Goal: Navigation & Orientation: Find specific page/section

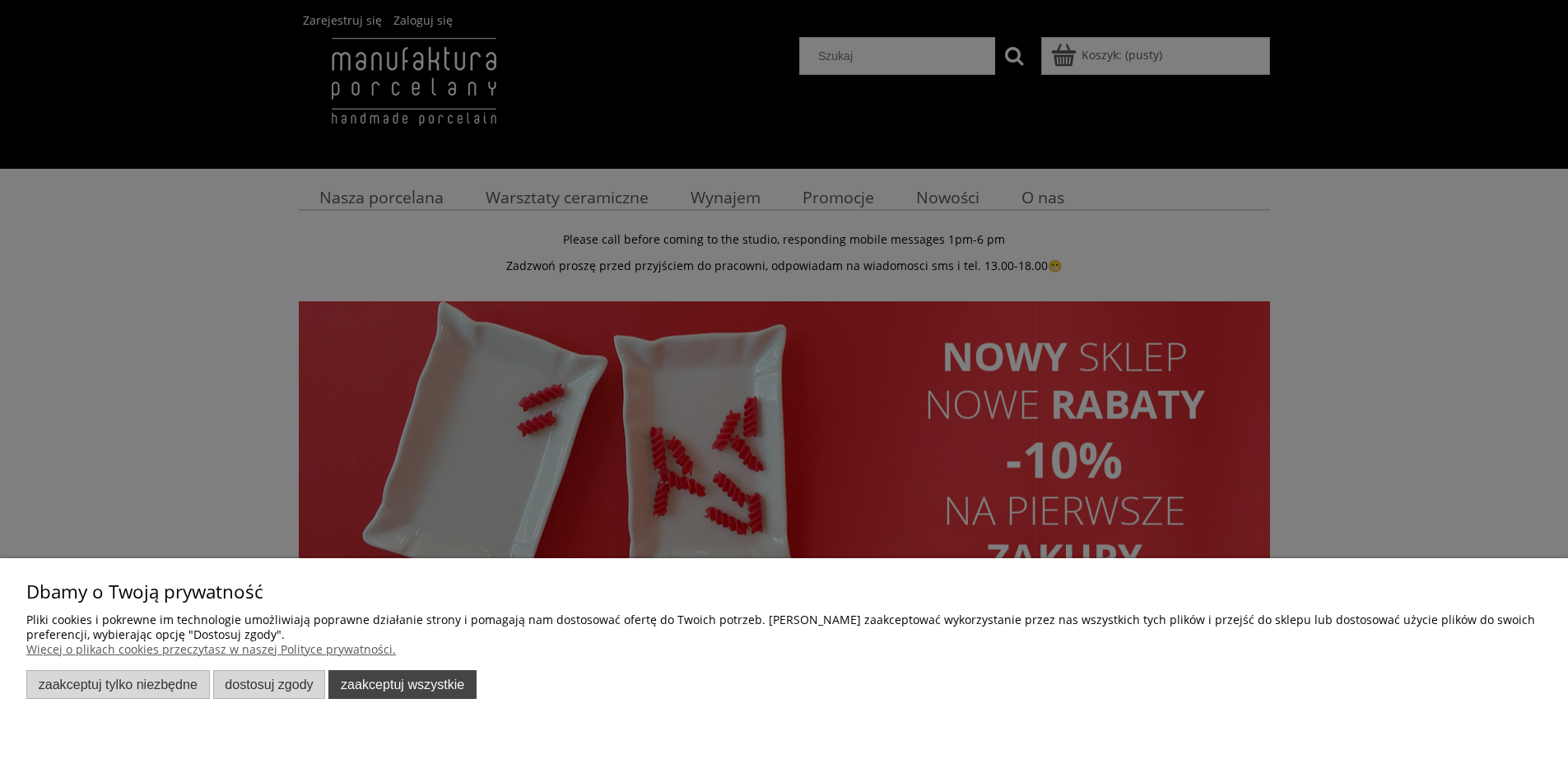
click at [434, 687] on button "Zaakceptuj wszystkie" at bounding box center [402, 685] width 148 height 29
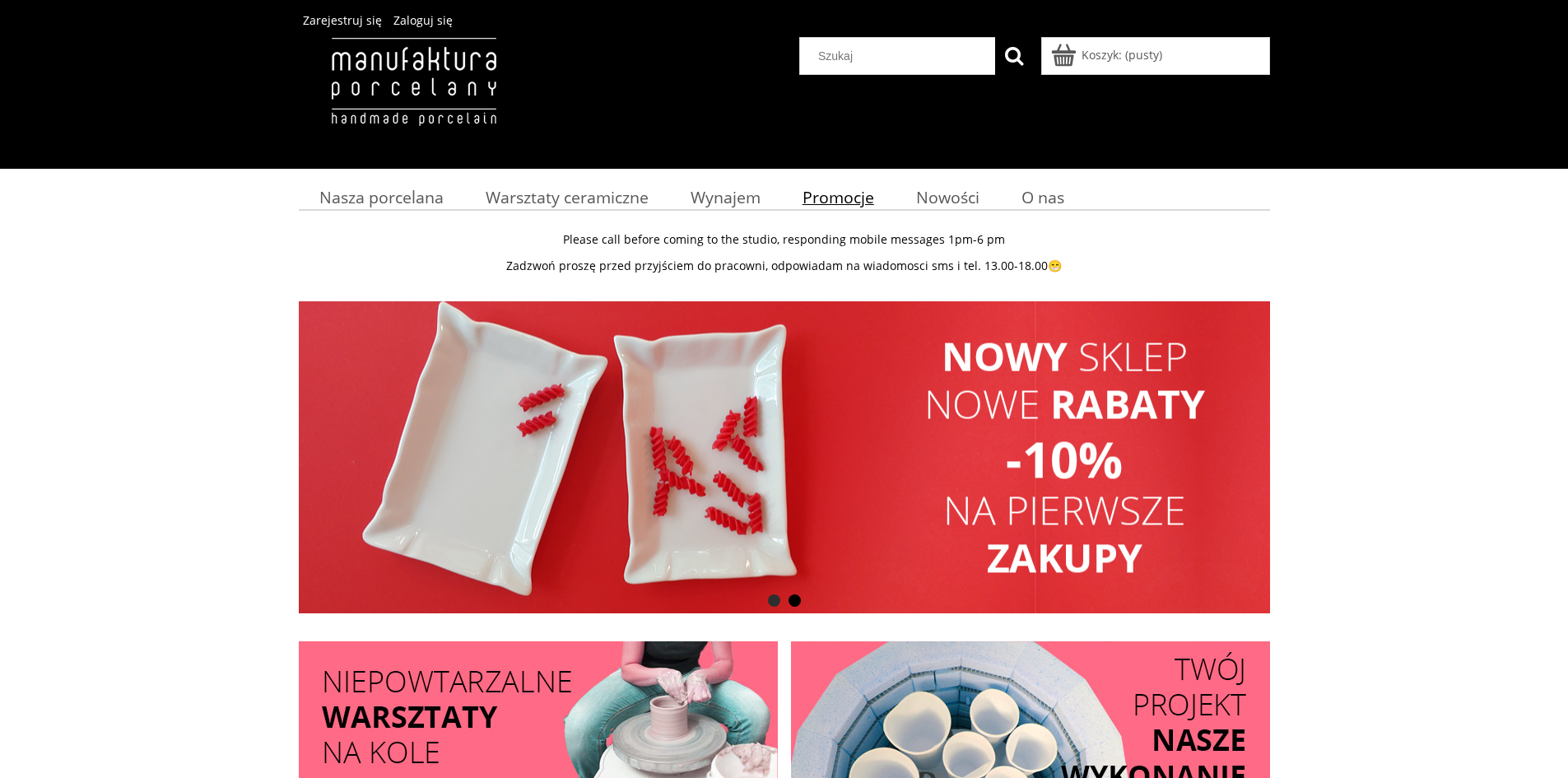
click at [854, 199] on span "Promocje" at bounding box center [838, 197] width 72 height 22
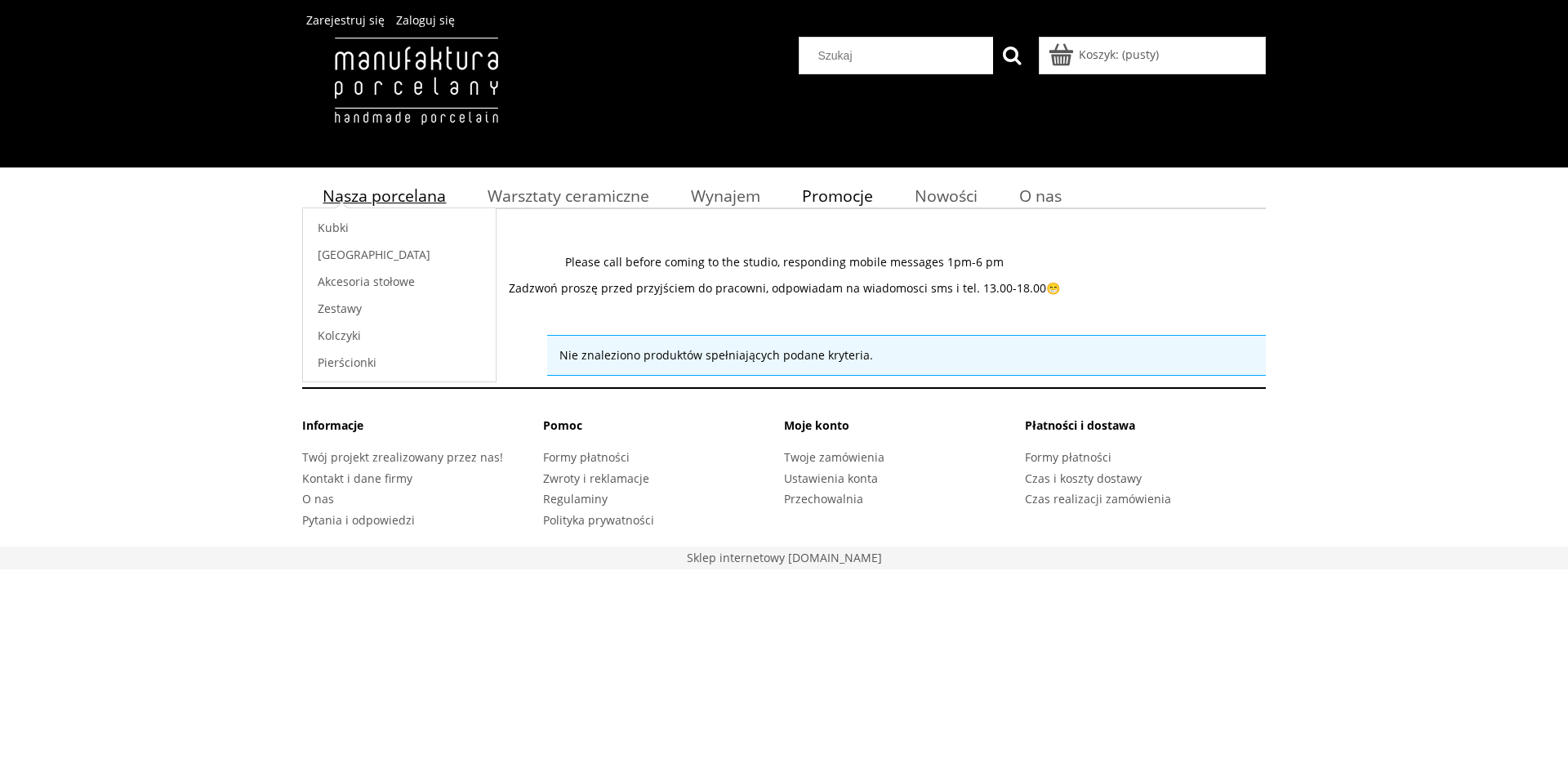
click at [421, 199] on span "Nasza porcelana" at bounding box center [384, 195] width 123 height 22
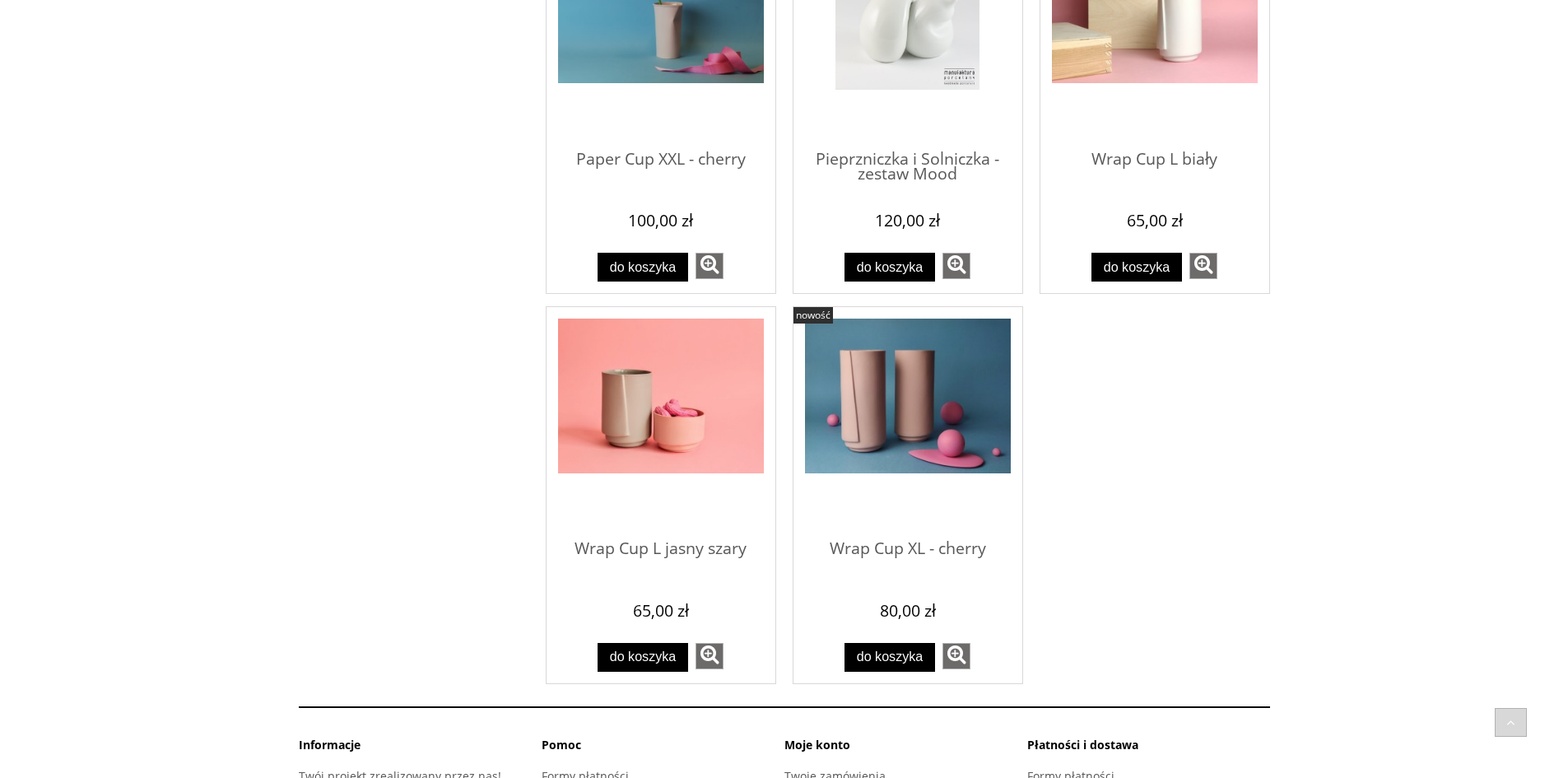
scroll to position [2140, 0]
